Goal: Task Accomplishment & Management: Complete application form

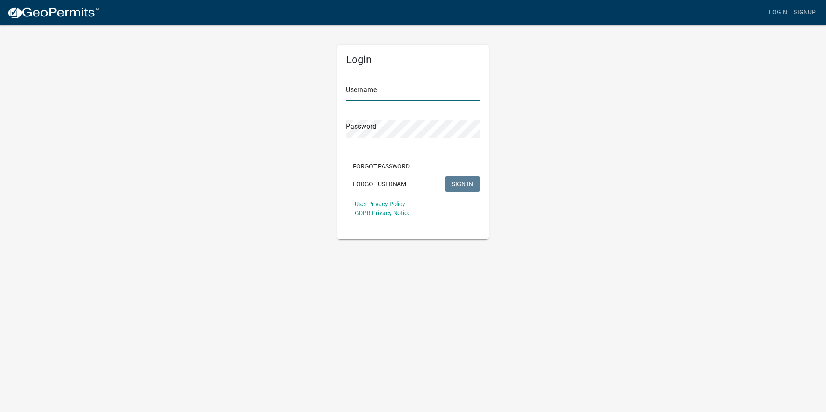
click at [352, 89] on input "Username" at bounding box center [413, 92] width 134 height 18
paste input "businesslicenses@installed.net"
type input "businesslicenses@installed.net"
click at [461, 183] on span "SIGN IN" at bounding box center [462, 183] width 21 height 7
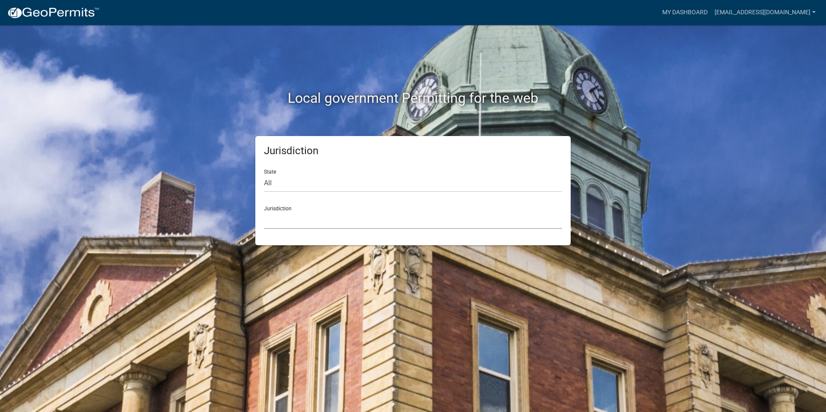
click at [288, 219] on select "[GEOGRAPHIC_DATA], [US_STATE] [GEOGRAPHIC_DATA], [US_STATE][PERSON_NAME][GEOGRA…" at bounding box center [413, 220] width 298 height 18
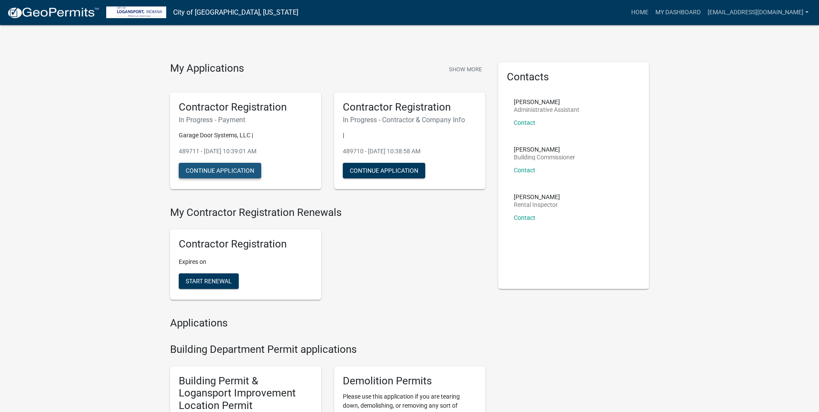
click at [246, 170] on button "Continue Application" at bounding box center [220, 171] width 82 height 16
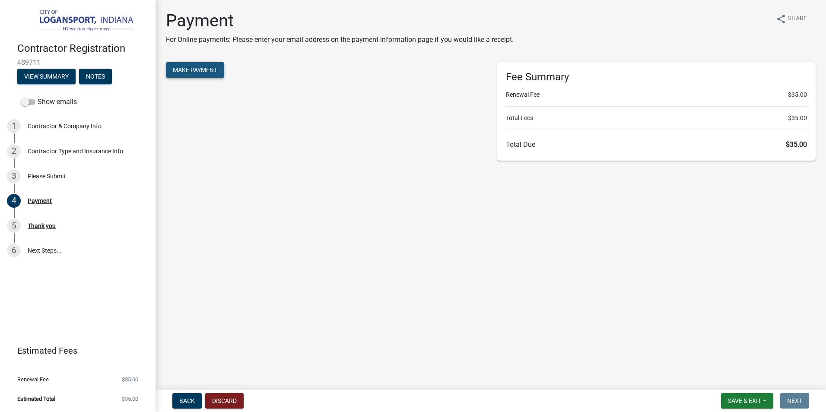
click at [189, 66] on button "Make Payment" at bounding box center [195, 70] width 58 height 16
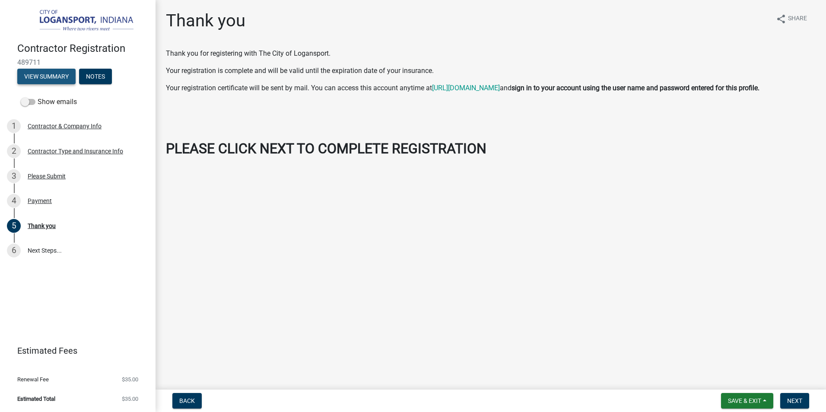
click at [52, 72] on button "View Summary" at bounding box center [46, 77] width 58 height 16
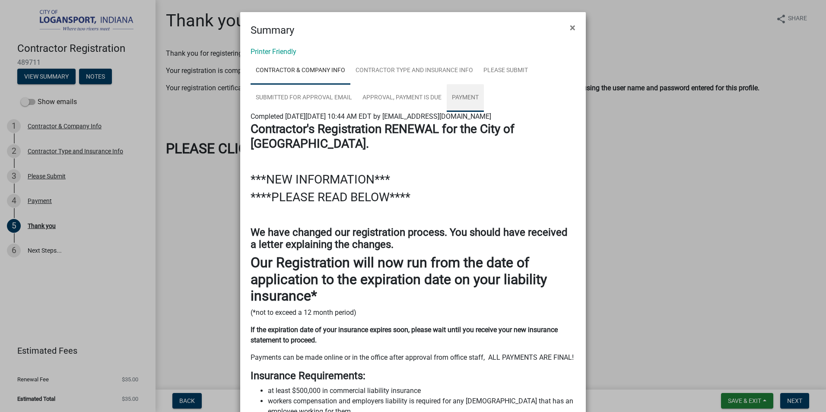
click at [462, 99] on link "Payment" at bounding box center [465, 98] width 37 height 28
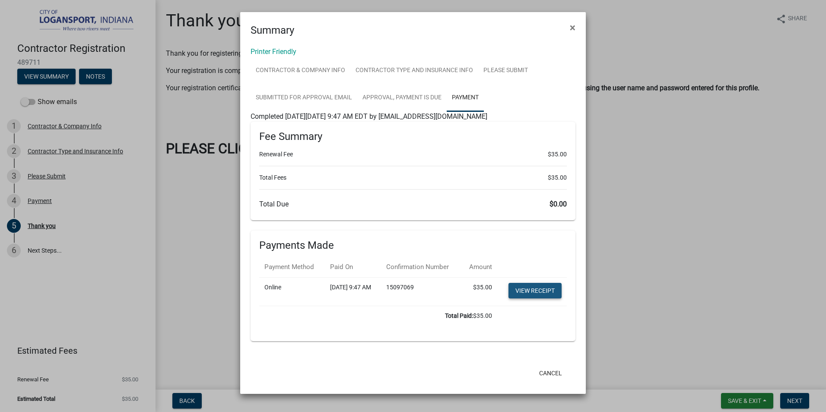
click at [534, 292] on link "View receipt" at bounding box center [534, 291] width 53 height 16
click at [274, 50] on link "Printer Friendly" at bounding box center [273, 52] width 46 height 8
click at [531, 290] on link "View receipt" at bounding box center [534, 291] width 53 height 16
click at [572, 28] on span "×" at bounding box center [573, 28] width 6 height 12
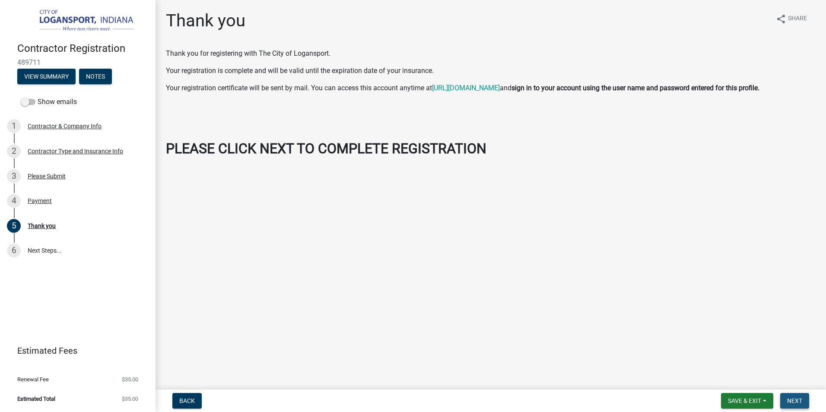
click at [802, 402] on button "Next" at bounding box center [794, 401] width 29 height 16
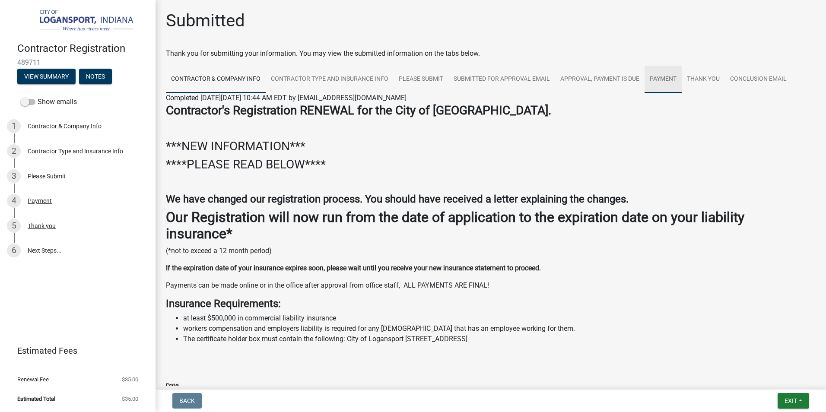
click at [671, 78] on link "Payment" at bounding box center [662, 80] width 37 height 28
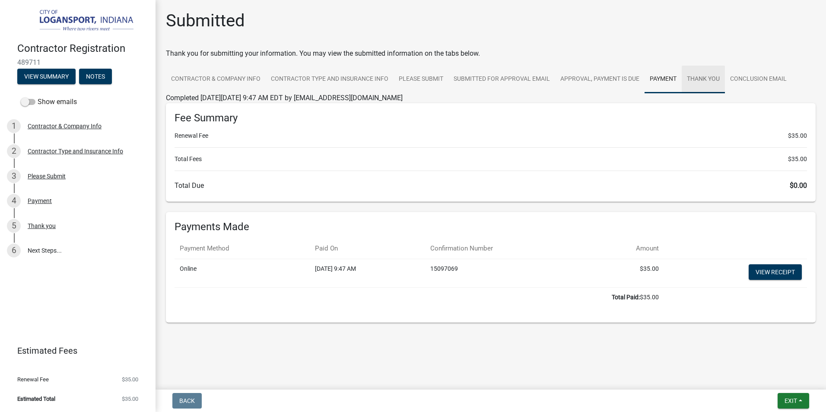
click at [719, 79] on link "Thank you" at bounding box center [702, 80] width 43 height 28
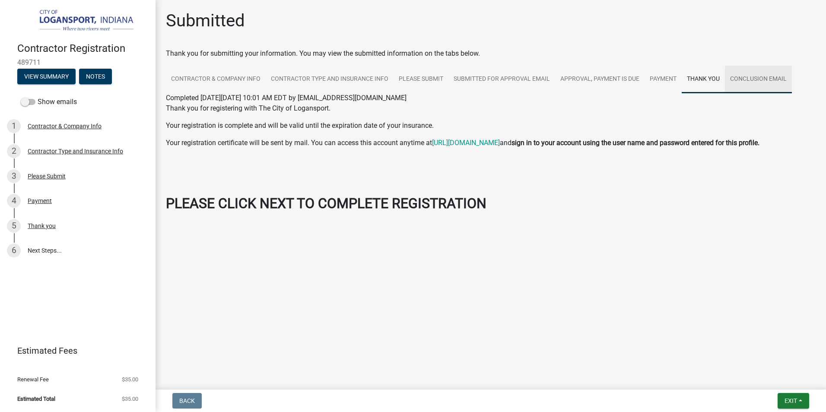
click at [764, 78] on link "Conclusion Email" at bounding box center [758, 80] width 67 height 28
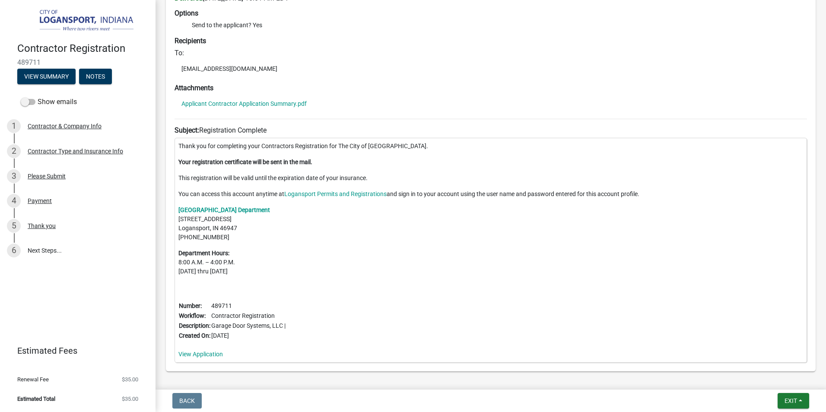
scroll to position [170, 0]
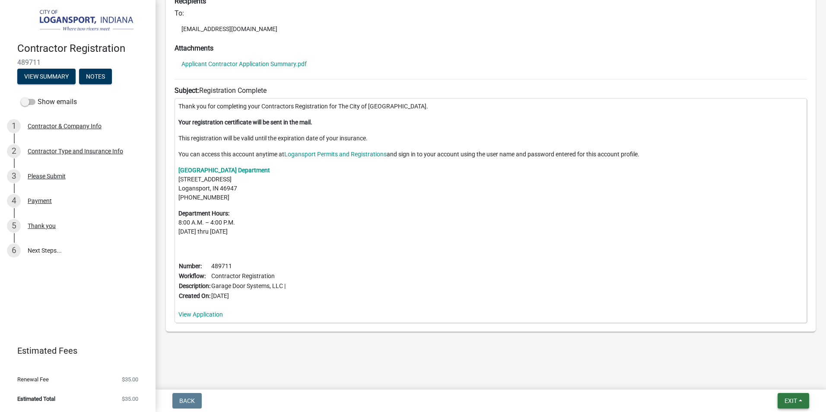
click at [791, 396] on button "Exit" at bounding box center [793, 401] width 32 height 16
click at [760, 375] on button "Save & Exit" at bounding box center [774, 378] width 69 height 21
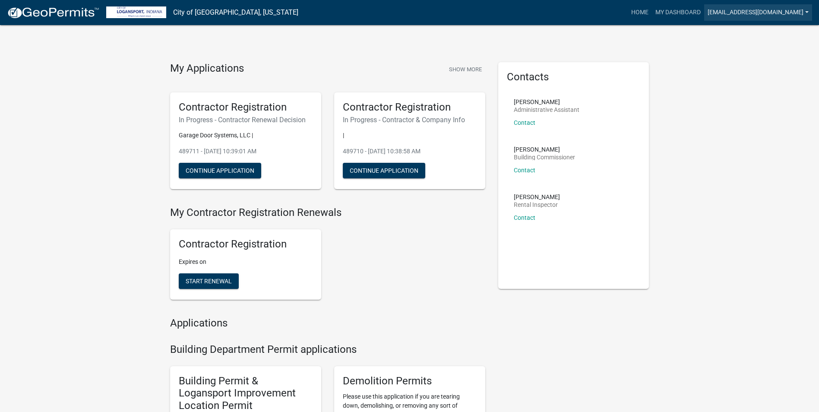
click at [763, 9] on link "businesslicenses@installed.net" at bounding box center [758, 12] width 108 height 16
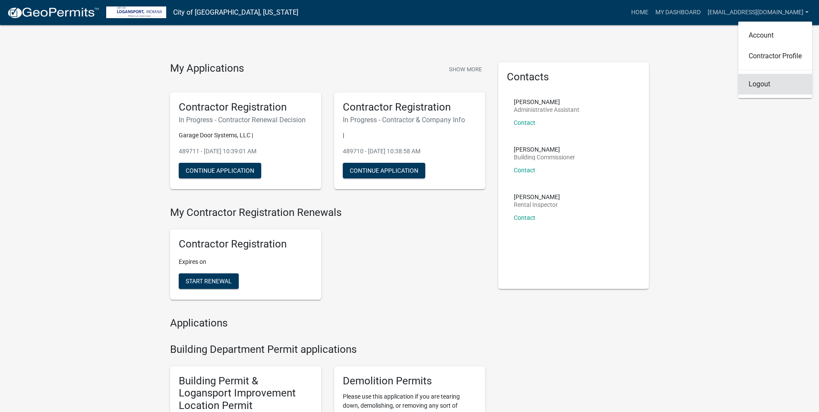
click at [762, 84] on link "Logout" at bounding box center [775, 84] width 74 height 21
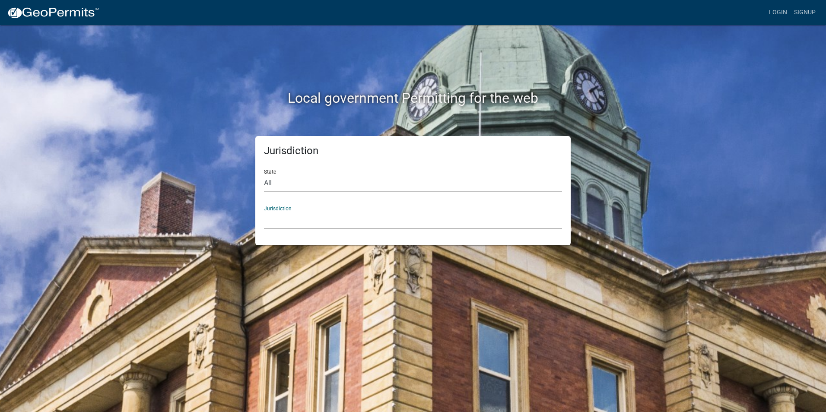
click at [283, 220] on select "[GEOGRAPHIC_DATA], [US_STATE] [GEOGRAPHIC_DATA], [US_STATE][PERSON_NAME][GEOGRA…" at bounding box center [413, 220] width 298 height 18
click at [284, 210] on div "Jurisdiction [GEOGRAPHIC_DATA], [US_STATE] [GEOGRAPHIC_DATA], [US_STATE][PERSON…" at bounding box center [413, 214] width 298 height 30
click at [283, 208] on div "Jurisdiction [GEOGRAPHIC_DATA], [US_STATE] [GEOGRAPHIC_DATA], [US_STATE][PERSON…" at bounding box center [413, 214] width 298 height 30
click at [405, 211] on select "[GEOGRAPHIC_DATA], [US_STATE] [GEOGRAPHIC_DATA], [US_STATE][PERSON_NAME][GEOGRA…" at bounding box center [413, 220] width 298 height 18
